Goal: Task Accomplishment & Management: Use online tool/utility

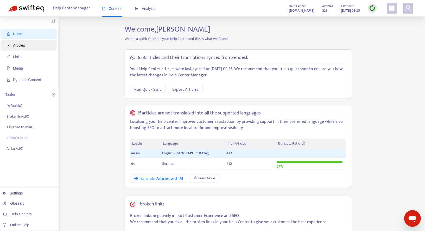
click at [22, 44] on span "Articles" at bounding box center [19, 45] width 12 height 4
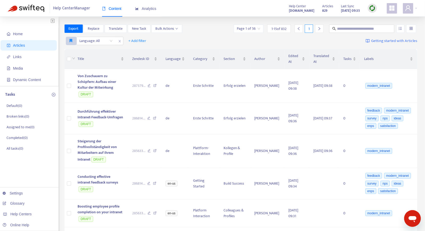
click at [74, 41] on button "button" at bounding box center [71, 41] width 11 height 8
click at [77, 52] on span "English only" at bounding box center [79, 51] width 18 height 6
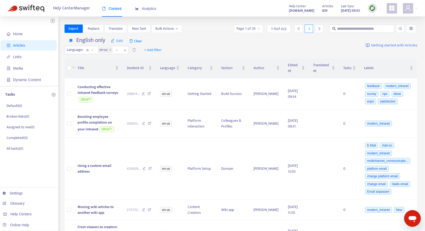
click at [372, 8] on img at bounding box center [372, 8] width 7 height 7
click at [378, 17] on link "Quick Sync" at bounding box center [383, 19] width 22 height 6
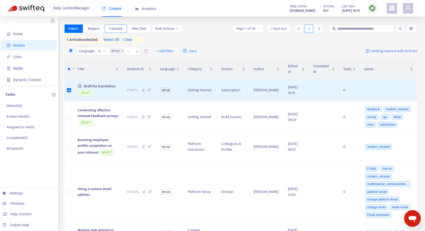
click at [114, 27] on span "Translate" at bounding box center [116, 29] width 14 height 6
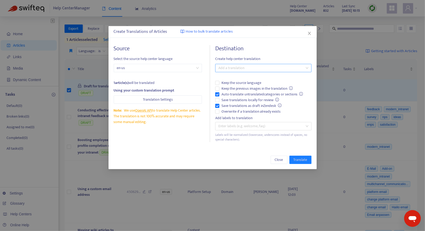
click at [232, 71] on div "Add a translation" at bounding box center [263, 68] width 96 height 8
click at [230, 82] on div "German ( de )" at bounding box center [264, 86] width 97 height 8
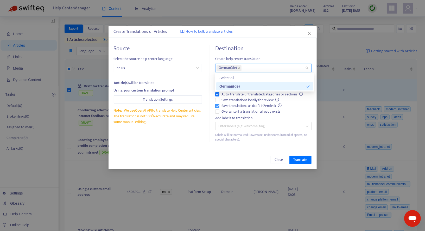
click at [225, 108] on span "Save translations as draft in Zendesk" at bounding box center [252, 106] width 65 height 6
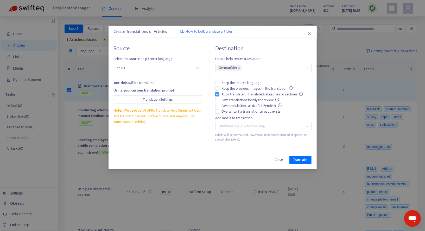
click at [229, 96] on span "Auto-translate untranslated categories or sections" at bounding box center [263, 94] width 86 height 6
click at [227, 109] on span "Overwrite if a translation already exists" at bounding box center [251, 112] width 63 height 6
click at [230, 104] on span "Save translations as draft in Zendesk" at bounding box center [252, 106] width 65 height 6
click at [295, 159] on span "Translate" at bounding box center [301, 160] width 14 height 6
